Goal: Information Seeking & Learning: Learn about a topic

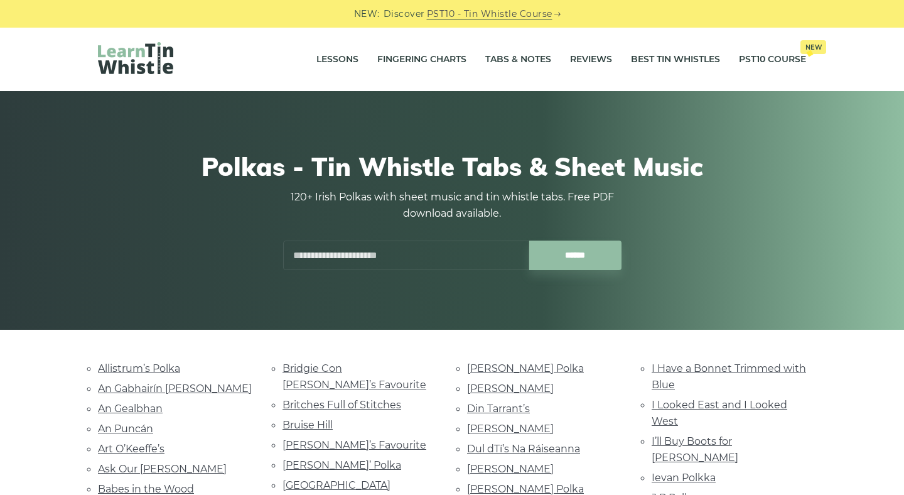
click at [162, 369] on ul "Allistrum’s Polka An Gabhairín Buí An Gealbhan An Puncán Art O’Keeffe’s Ask Our…" at bounding box center [175, 459] width 154 height 198
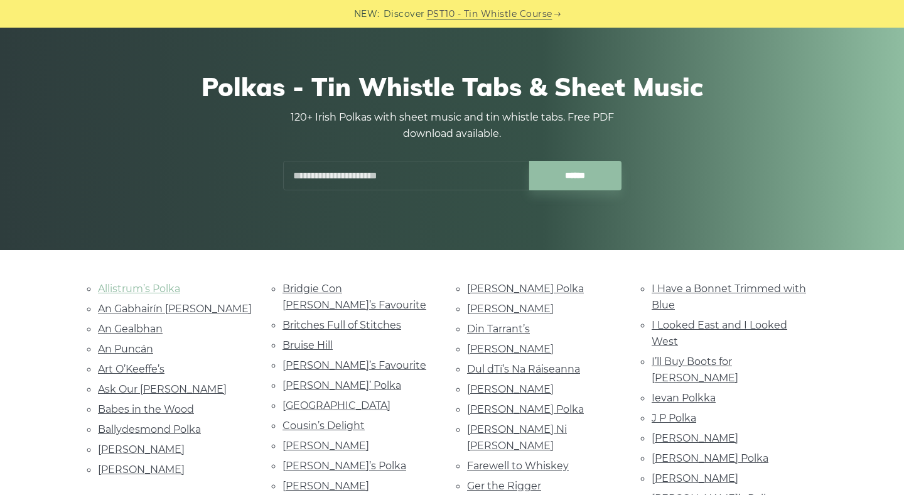
click at [146, 288] on link "Allistrum’s Polka" at bounding box center [139, 289] width 82 height 12
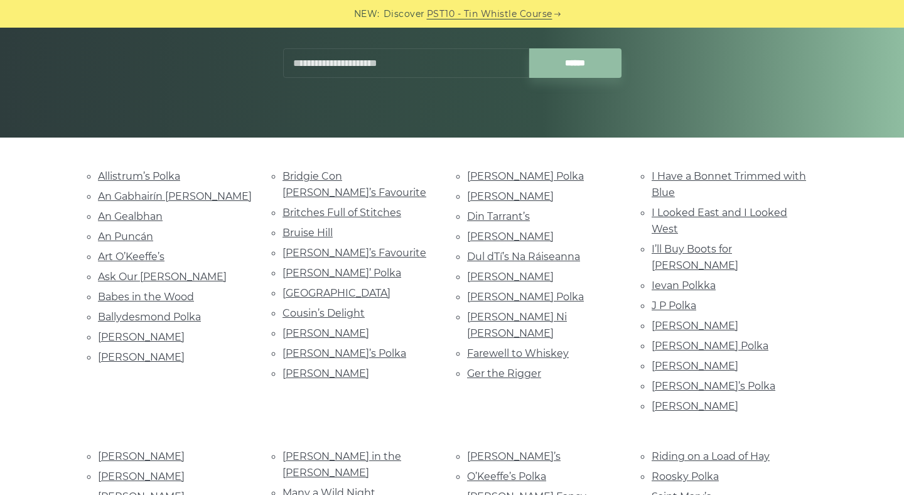
scroll to position [195, 0]
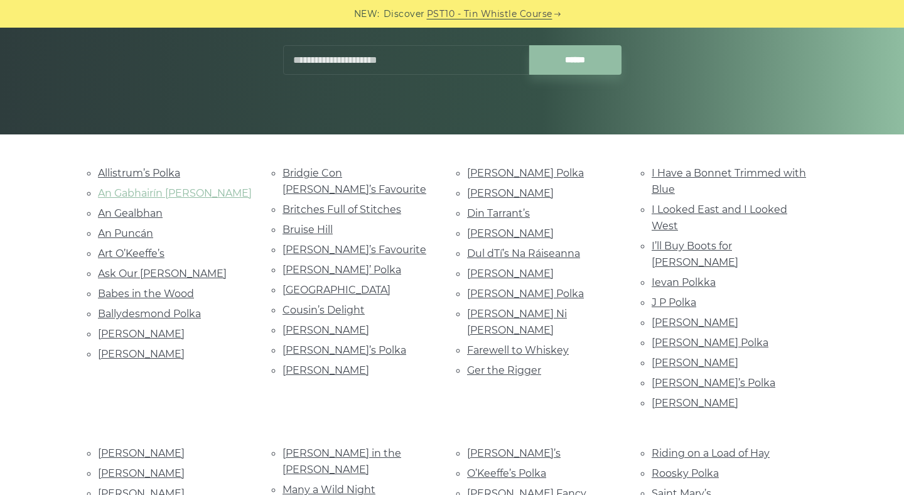
click at [168, 194] on link "An Gabhairín [PERSON_NAME]" at bounding box center [175, 193] width 154 height 12
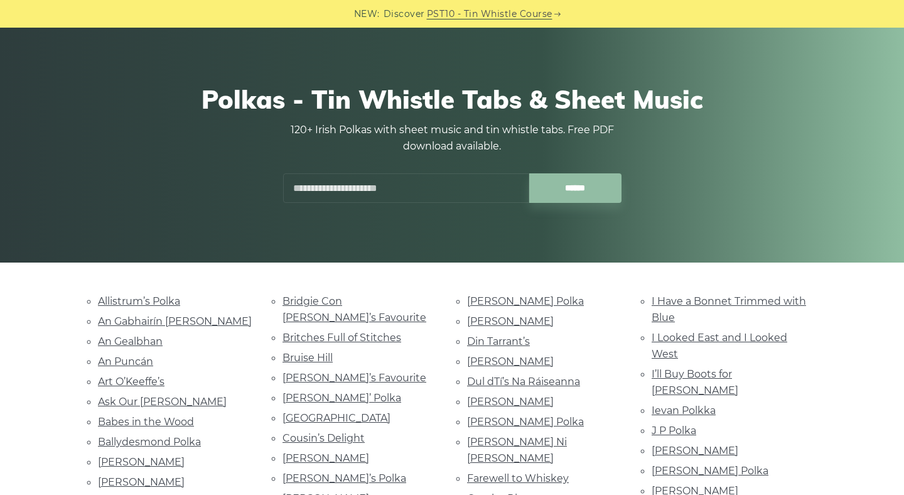
scroll to position [0, 0]
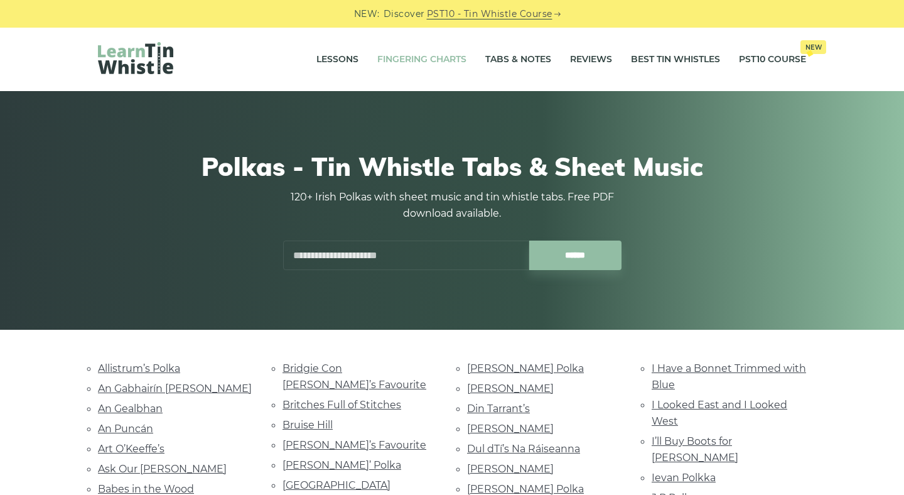
click at [445, 56] on link "Fingering Charts" at bounding box center [421, 59] width 89 height 31
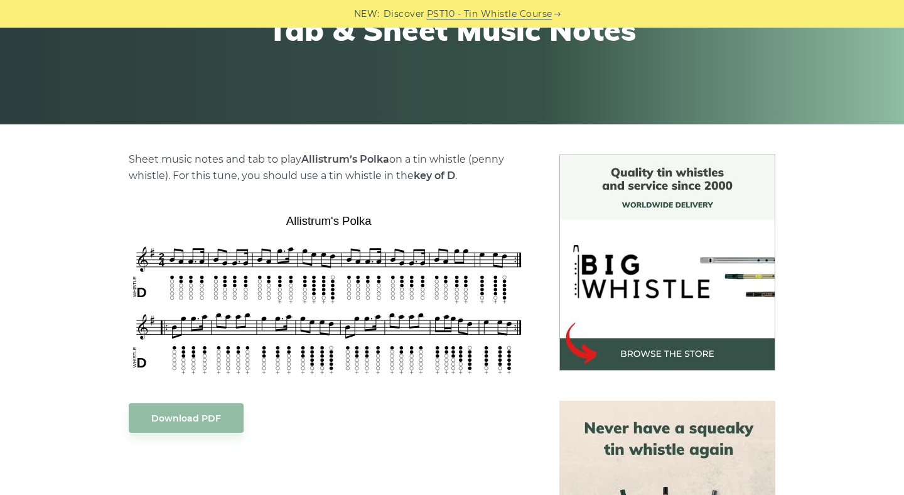
scroll to position [220, 0]
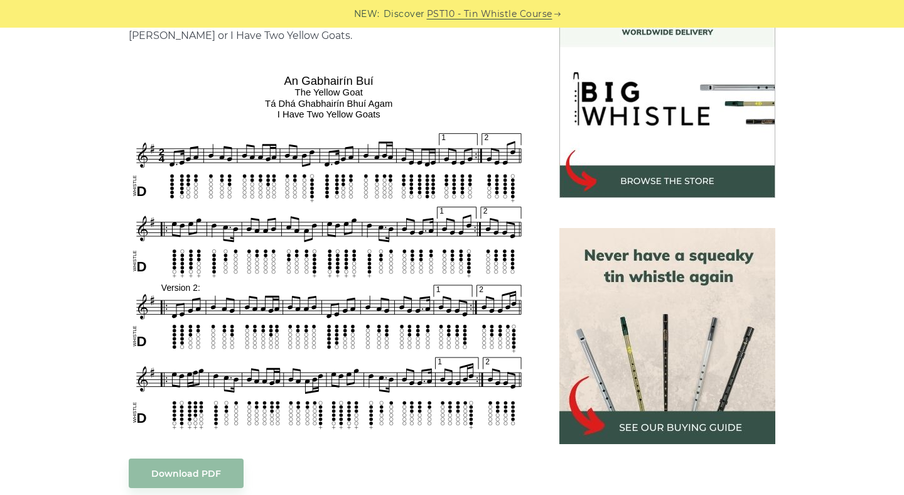
scroll to position [377, 0]
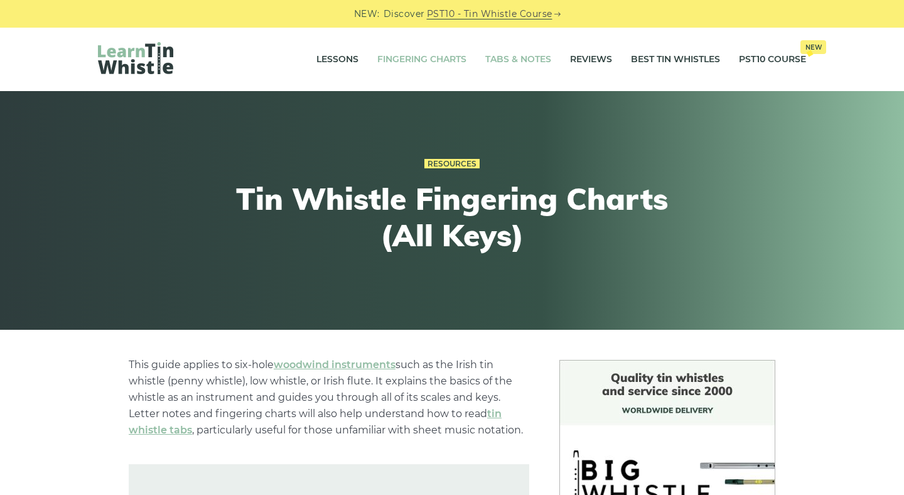
click at [510, 65] on link "Tabs & Notes" at bounding box center [518, 59] width 66 height 31
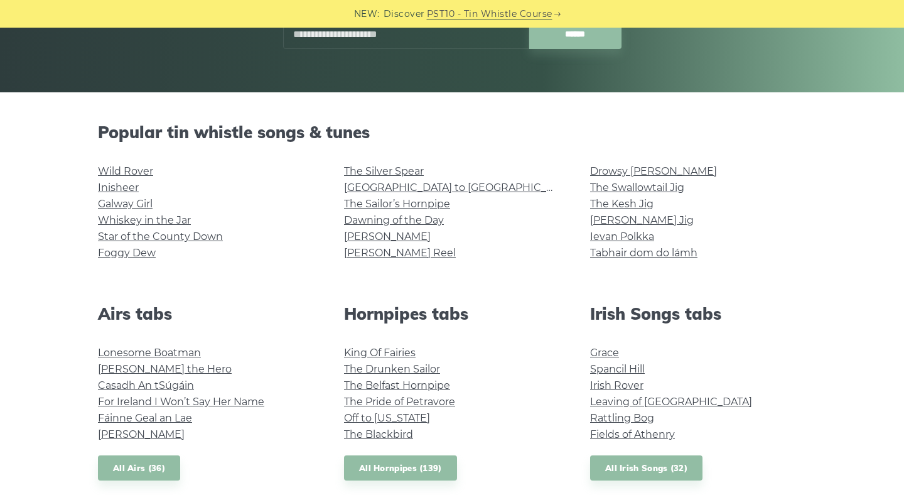
scroll to position [247, 0]
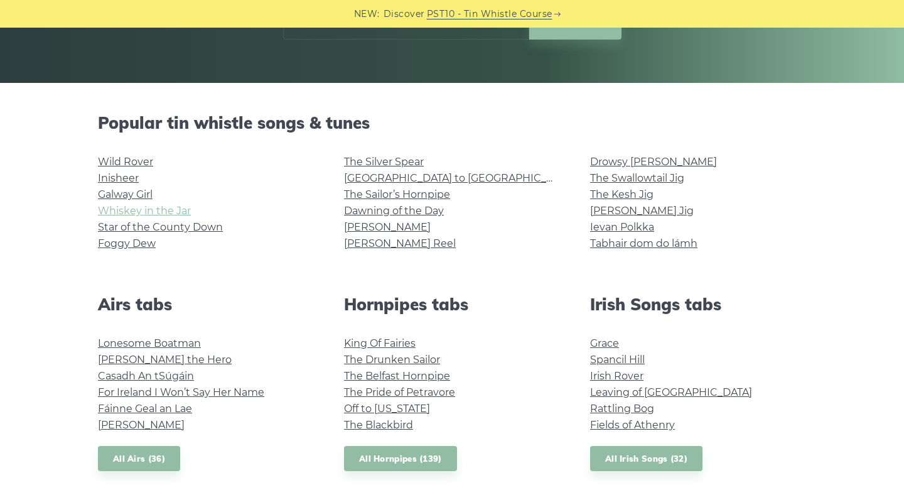
click at [146, 207] on link "Whiskey in the Jar" at bounding box center [144, 211] width 93 height 12
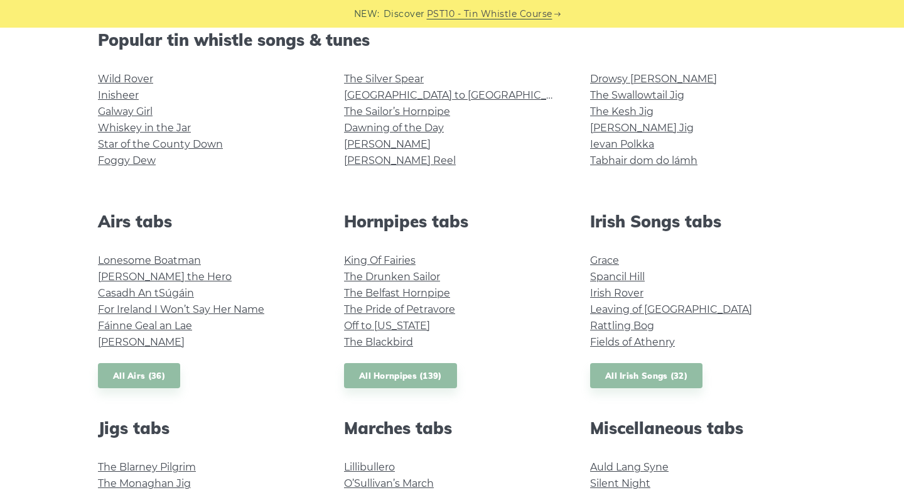
scroll to position [330, 0]
click at [653, 342] on link "Fields of Athenry" at bounding box center [632, 341] width 85 height 12
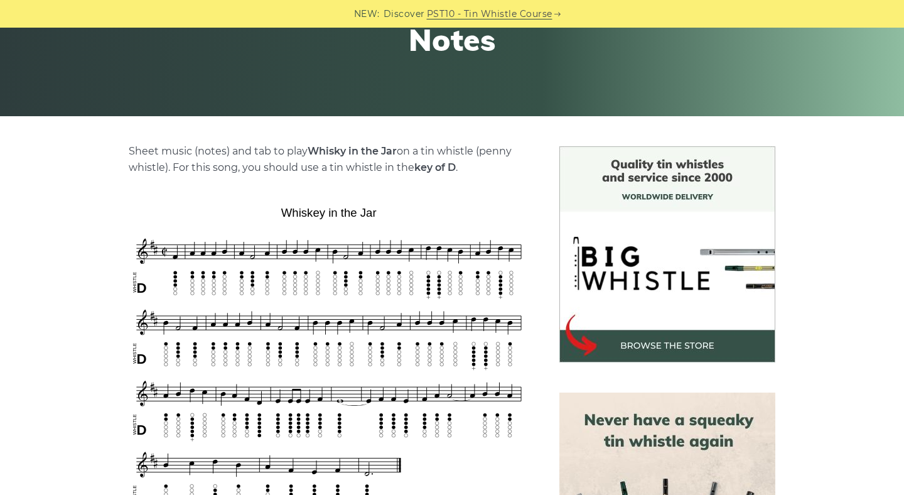
scroll to position [214, 0]
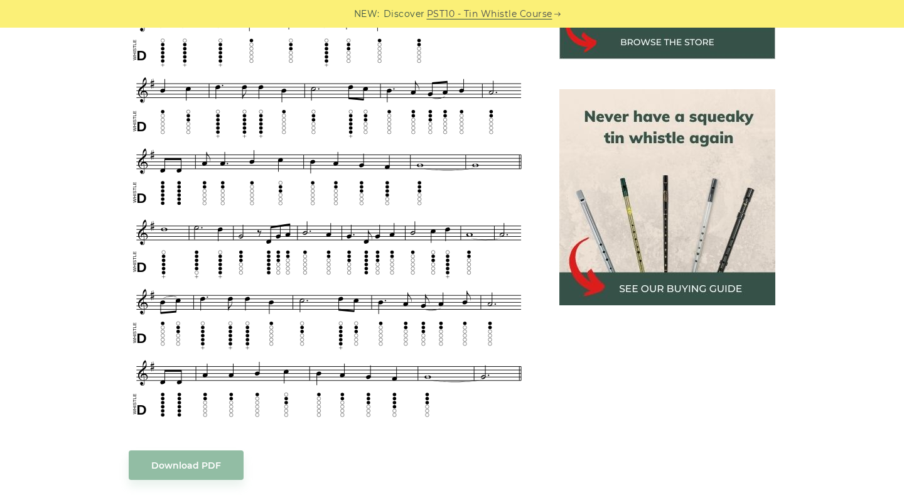
scroll to position [521, 0]
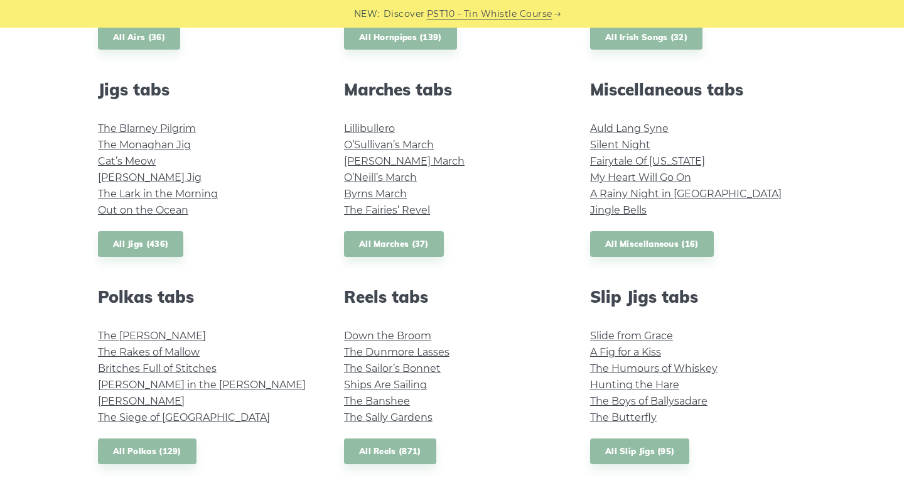
scroll to position [672, 0]
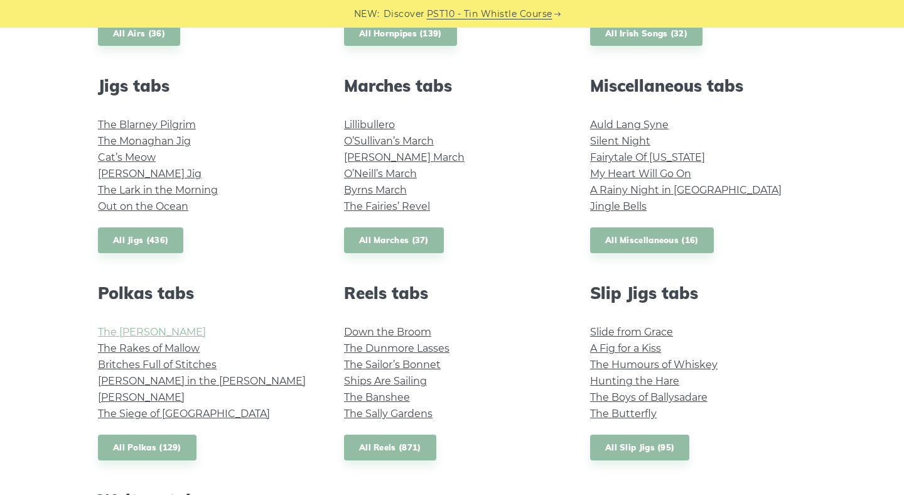
click at [168, 328] on link "The Kerry Polka" at bounding box center [152, 332] width 108 height 12
click at [603, 126] on link "Auld Lang Syne" at bounding box center [629, 125] width 78 height 12
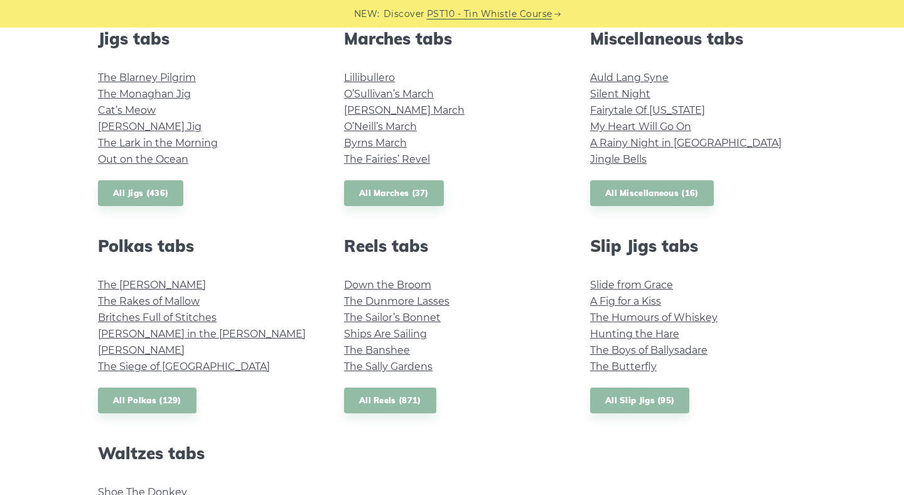
scroll to position [723, 0]
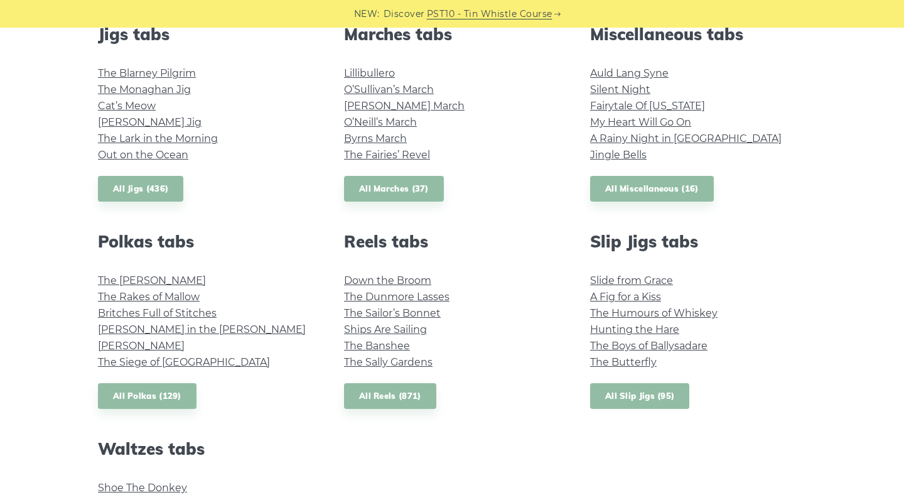
click at [638, 392] on link "All Slip Jigs (95)" at bounding box center [639, 396] width 99 height 26
click at [639, 127] on link "My Heart Will Go On" at bounding box center [640, 122] width 101 height 12
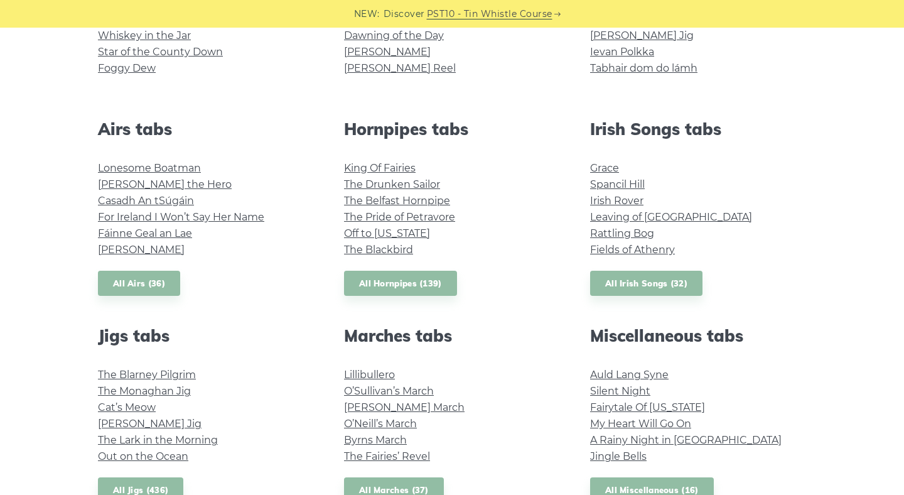
scroll to position [410, 0]
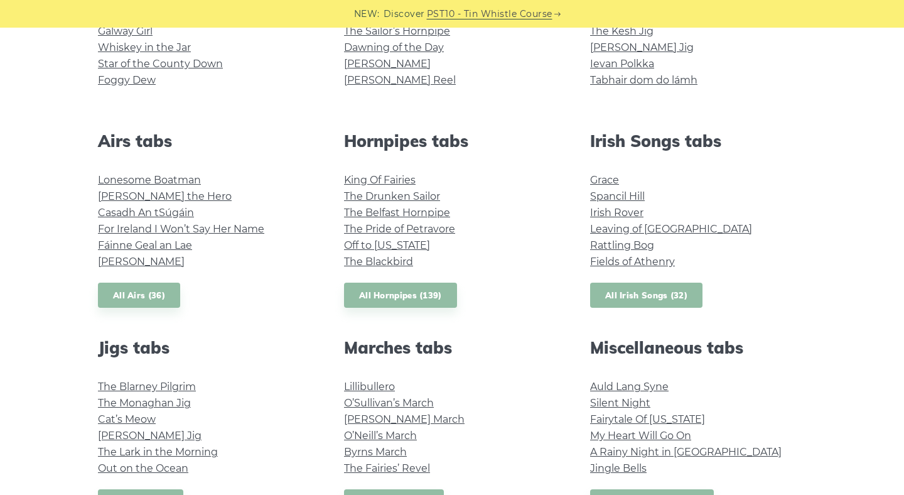
click at [608, 298] on link "All Irish Songs (32)" at bounding box center [646, 296] width 112 height 26
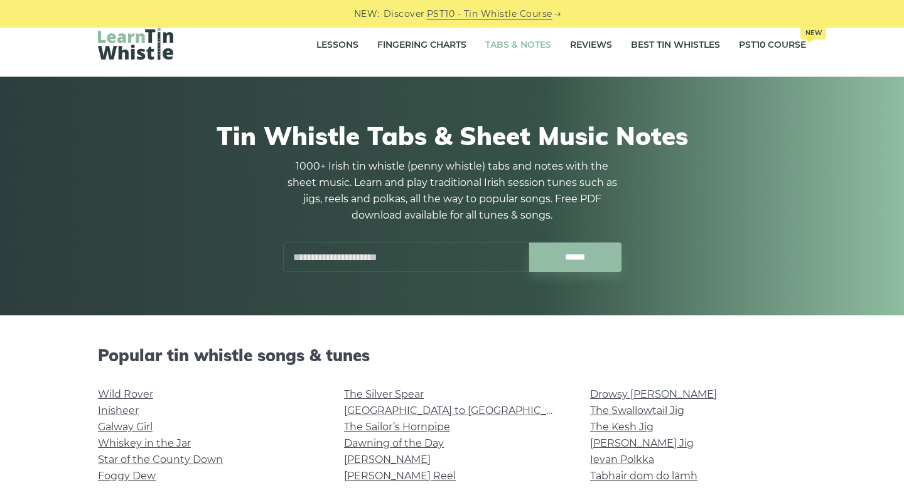
scroll to position [0, 0]
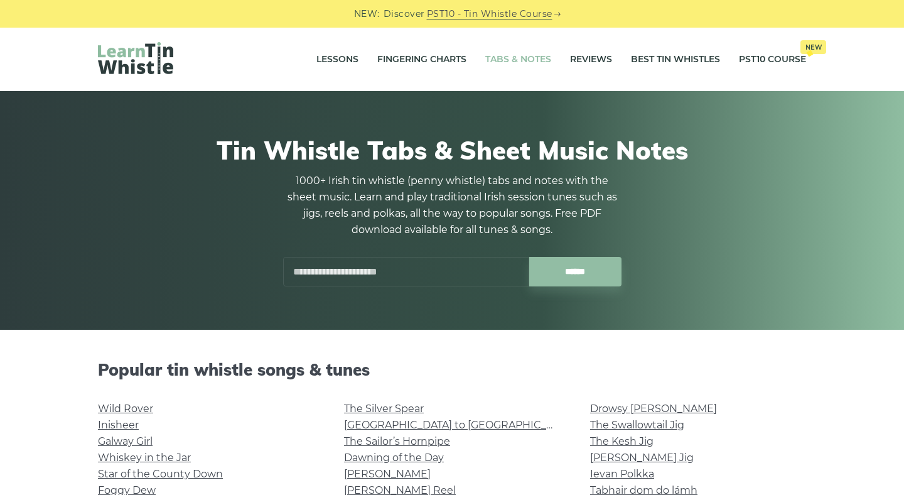
click at [350, 278] on input "text" at bounding box center [406, 272] width 246 height 30
type input "*"
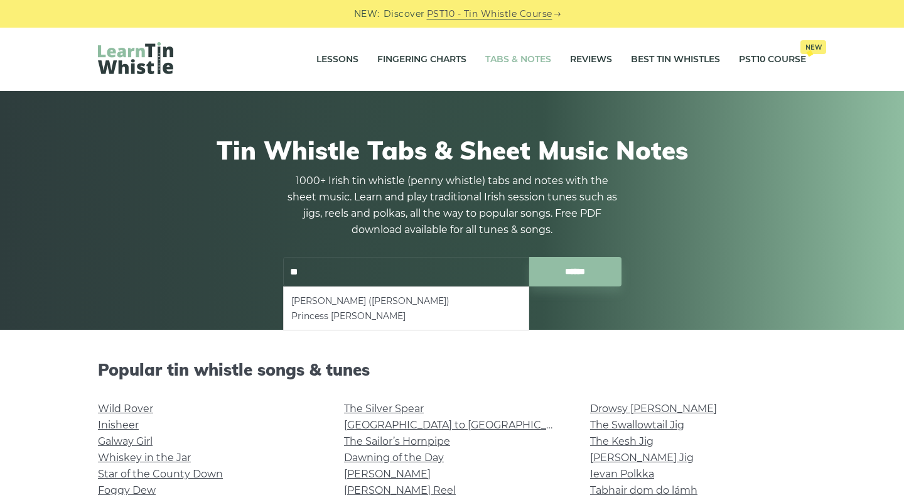
type input "*"
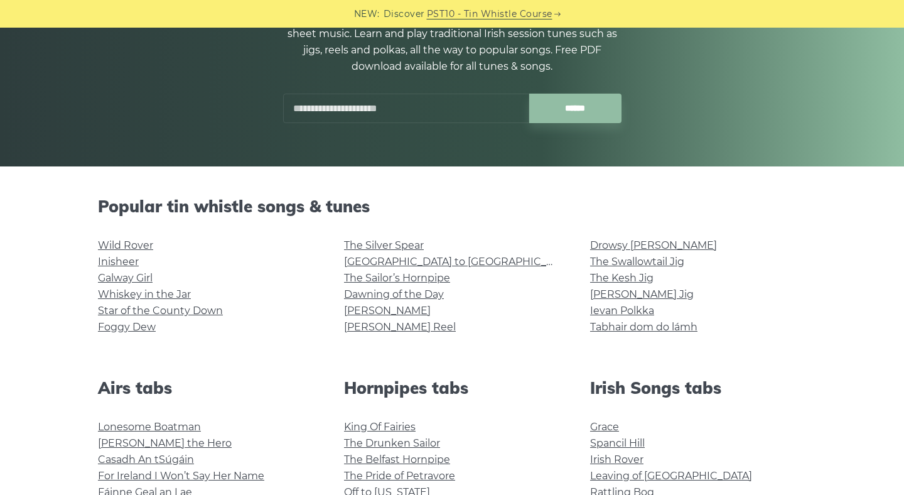
scroll to position [137, 0]
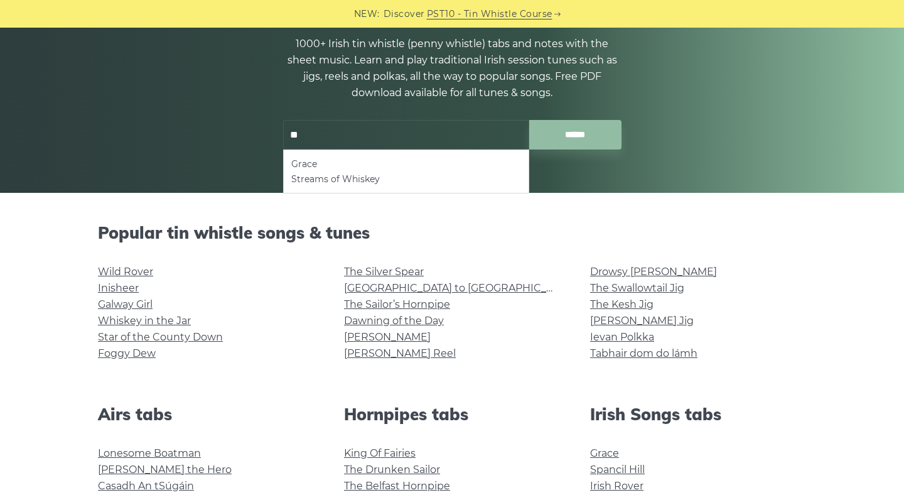
type input "*"
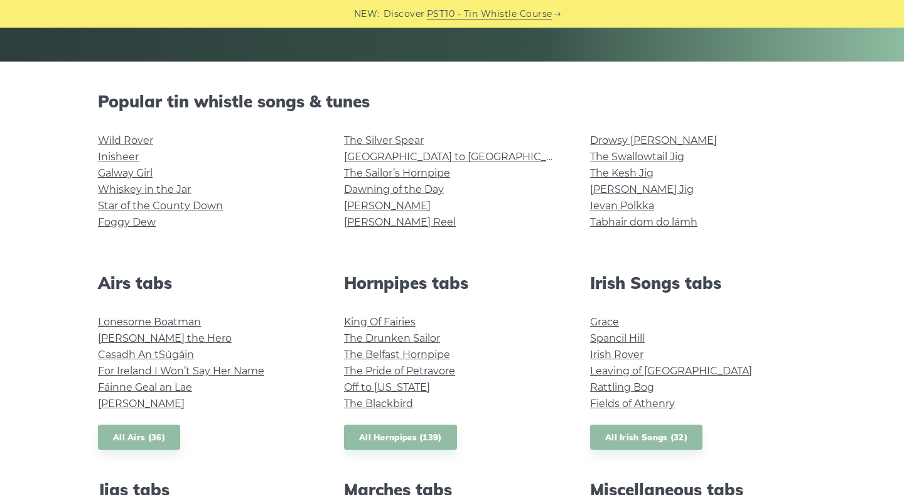
scroll to position [271, 0]
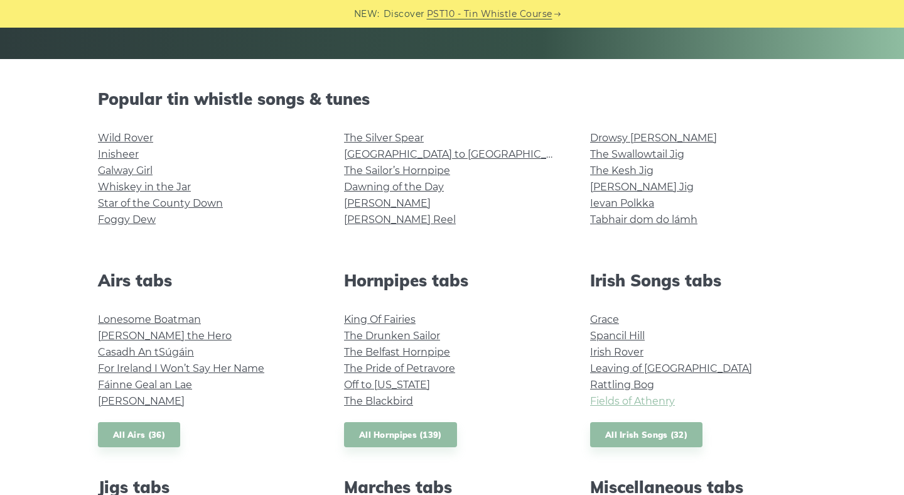
click at [638, 399] on link "Fields of Athenry" at bounding box center [632, 401] width 85 height 12
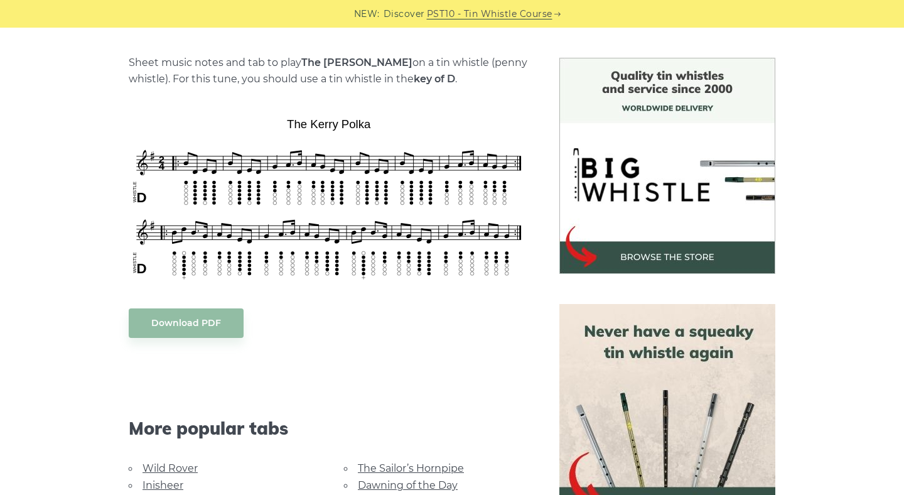
scroll to position [339, 0]
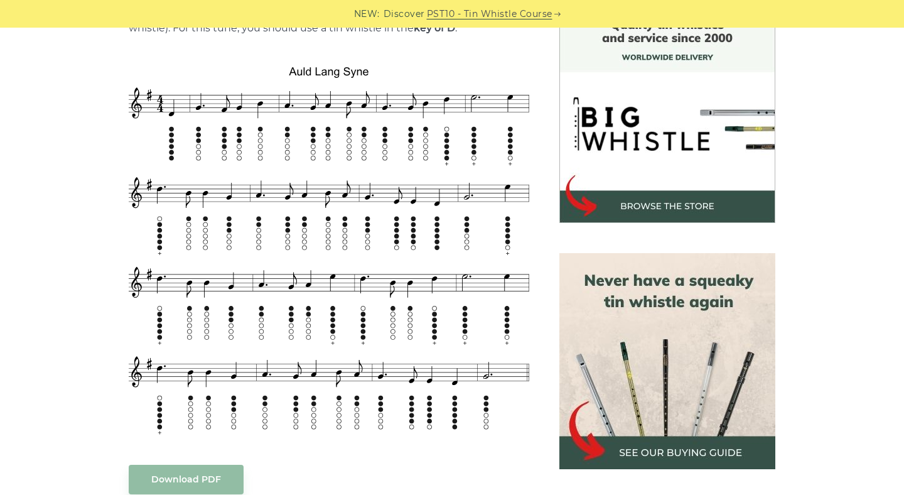
scroll to position [351, 0]
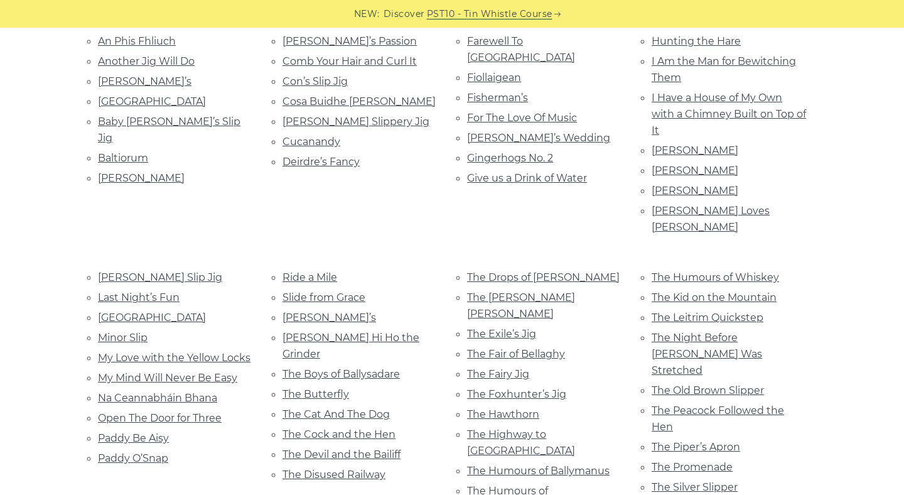
scroll to position [386, 0]
click at [669, 272] on link "The Humours of Whiskey" at bounding box center [715, 278] width 127 height 12
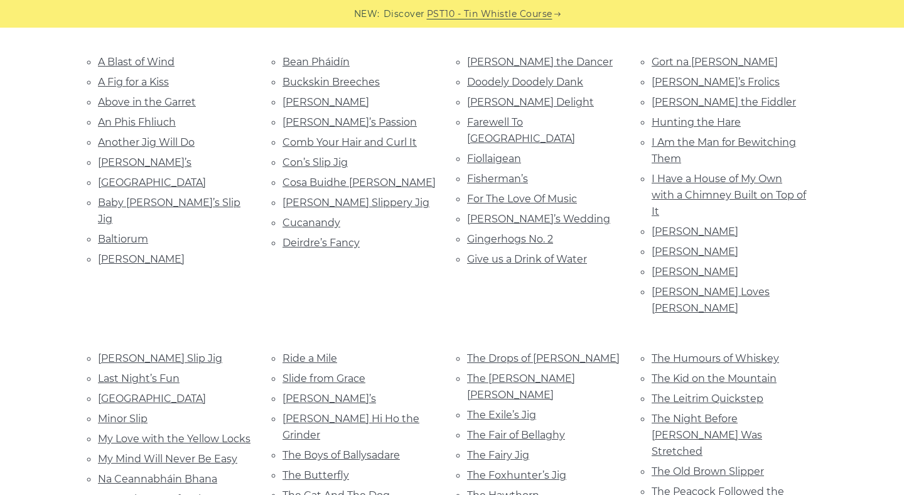
scroll to position [256, 0]
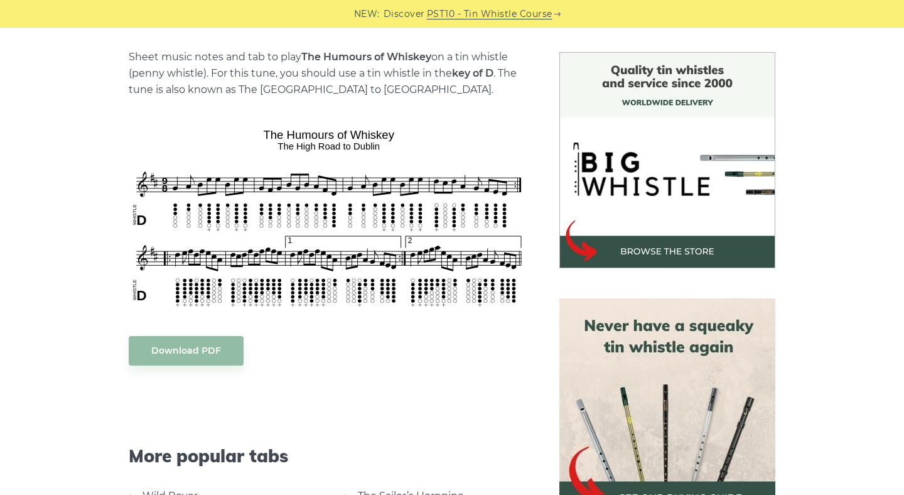
scroll to position [319, 0]
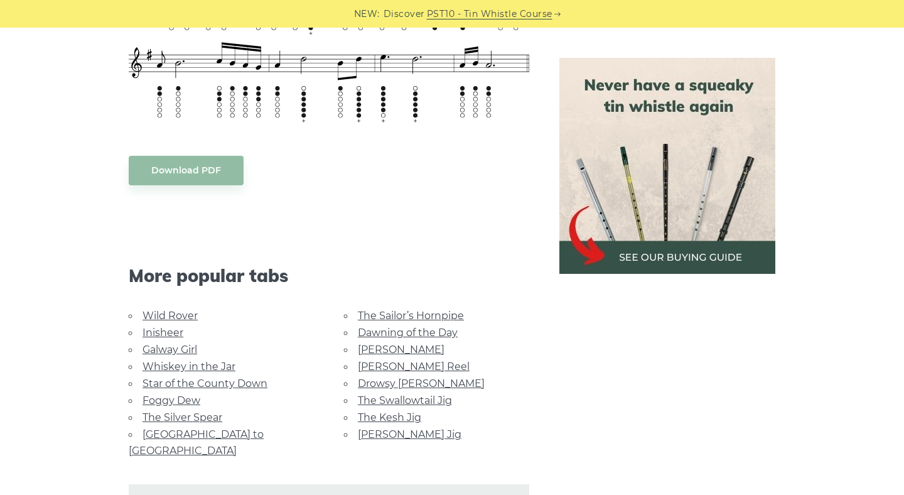
scroll to position [586, 0]
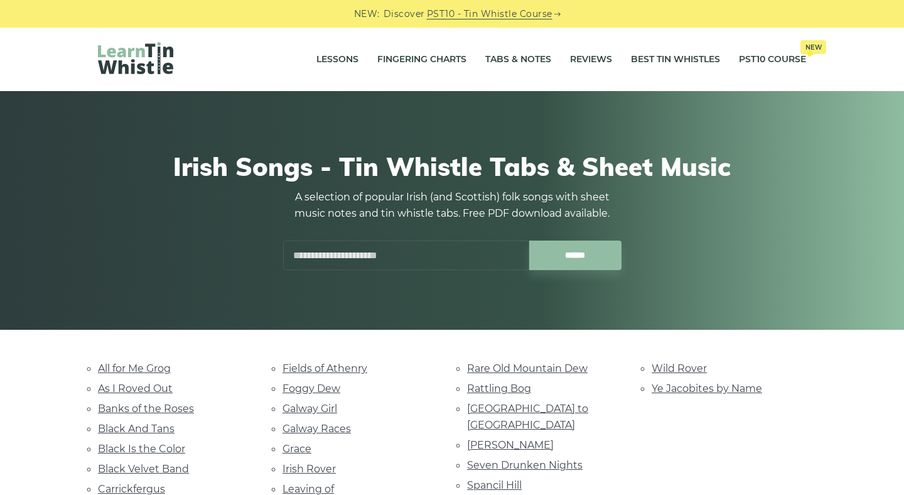
scroll to position [3, 0]
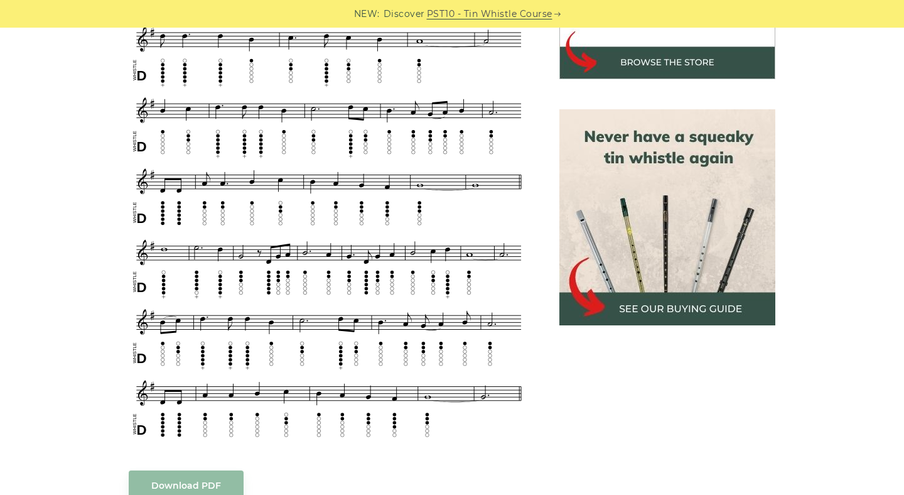
scroll to position [539, 0]
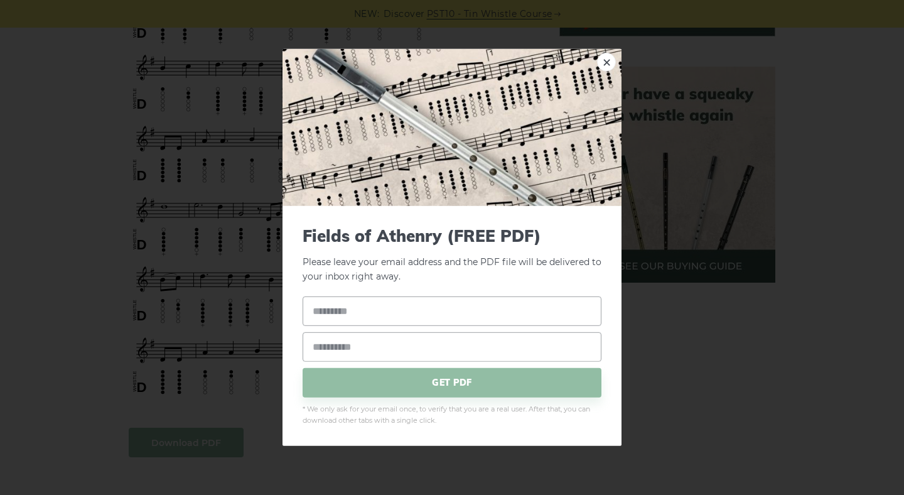
click at [605, 62] on link "×" at bounding box center [606, 62] width 19 height 19
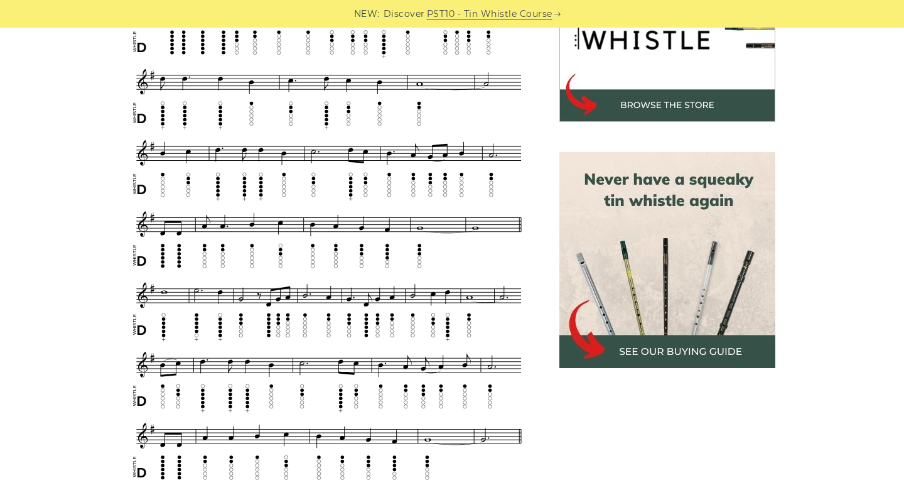
scroll to position [453, 0]
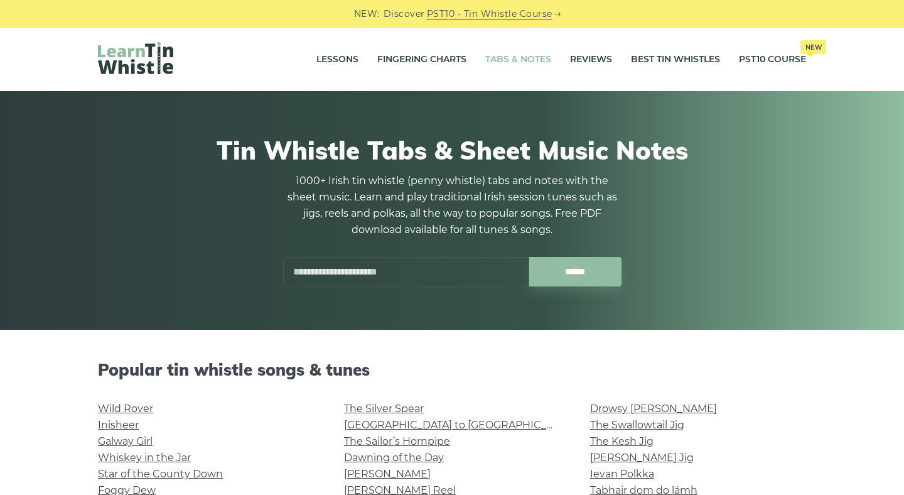
click at [362, 265] on input "text" at bounding box center [406, 272] width 246 height 30
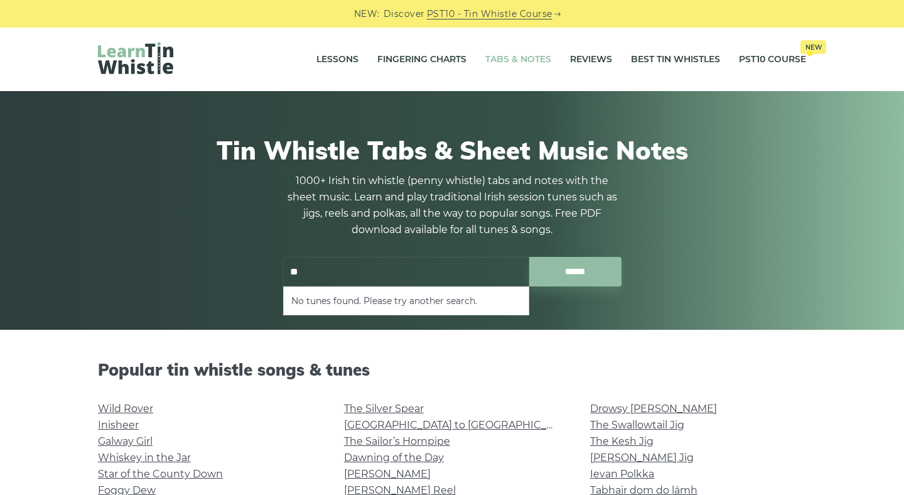
type input "*"
